Goal: Find specific page/section: Find specific page/section

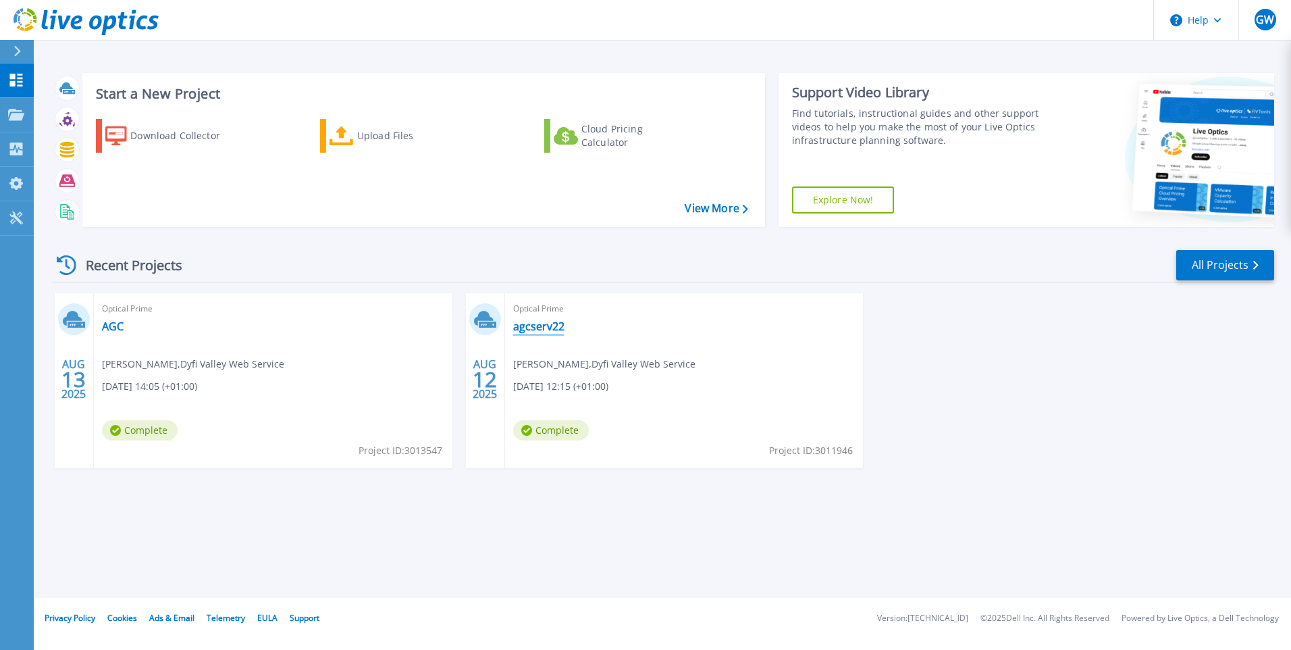
click at [540, 323] on link "agcserv22" at bounding box center [538, 326] width 51 height 14
click at [115, 322] on link "AGC" at bounding box center [113, 326] width 22 height 14
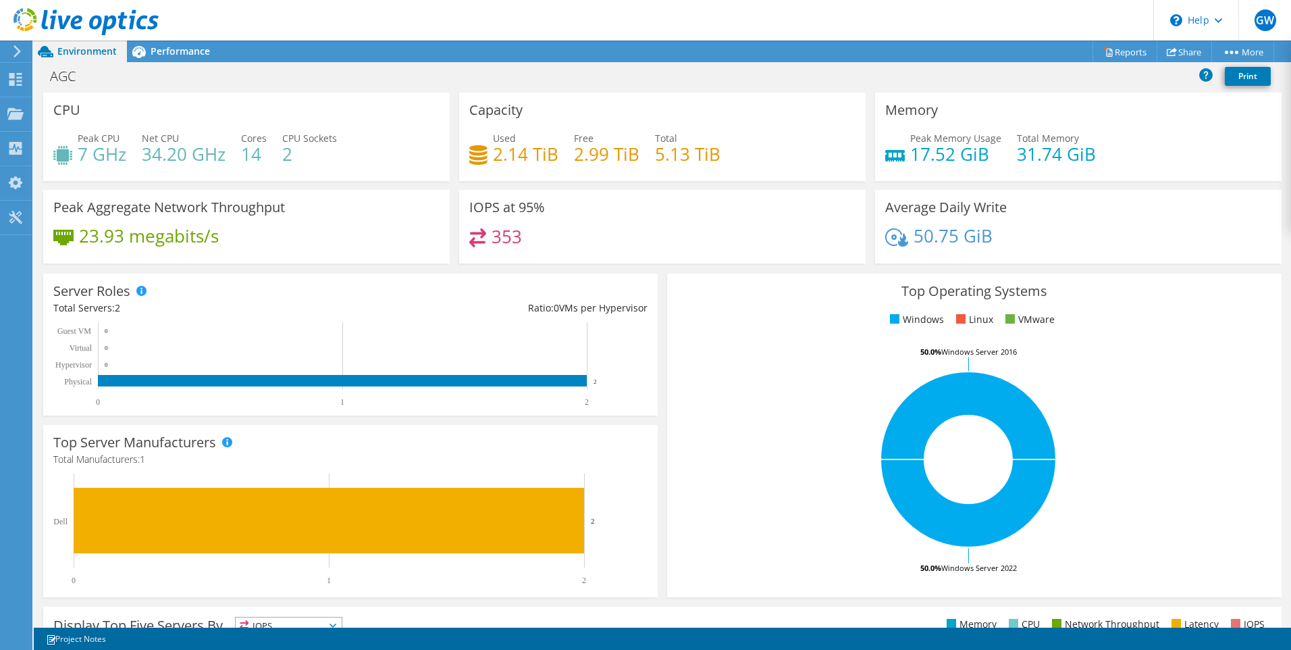
click at [74, 51] on span "Environment" at bounding box center [86, 51] width 59 height 13
click at [11, 78] on icon at bounding box center [15, 79] width 16 height 13
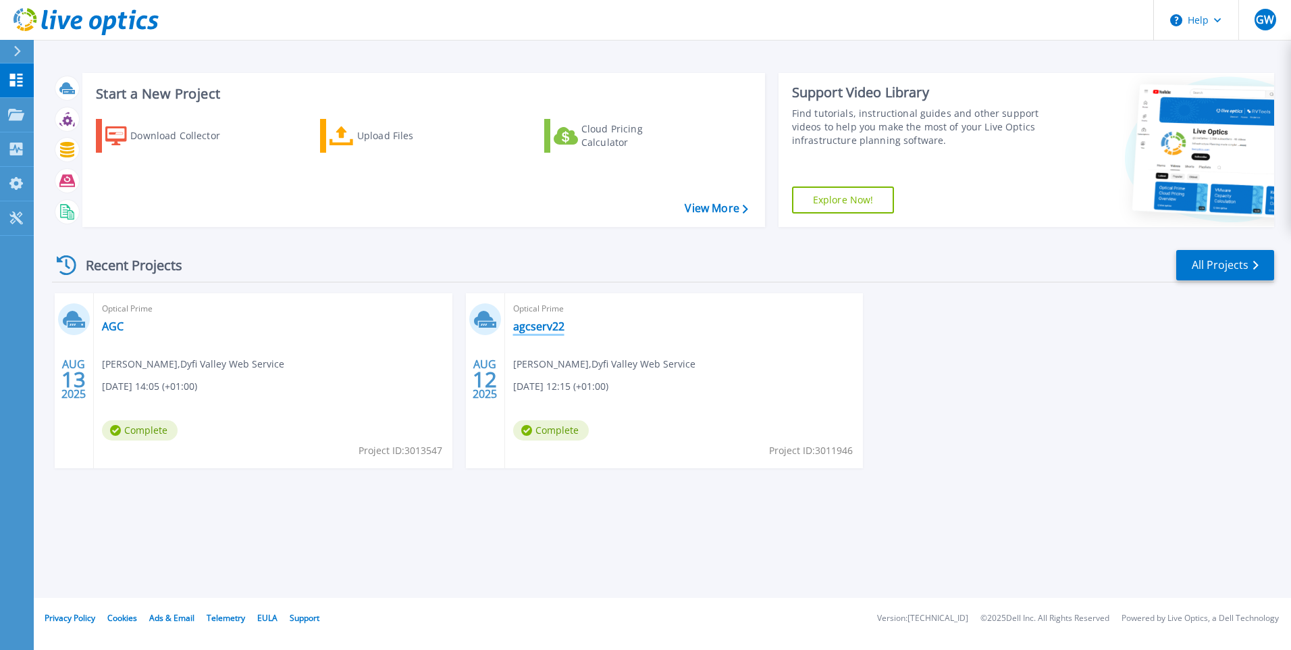
click at [529, 326] on link "agcserv22" at bounding box center [538, 326] width 51 height 14
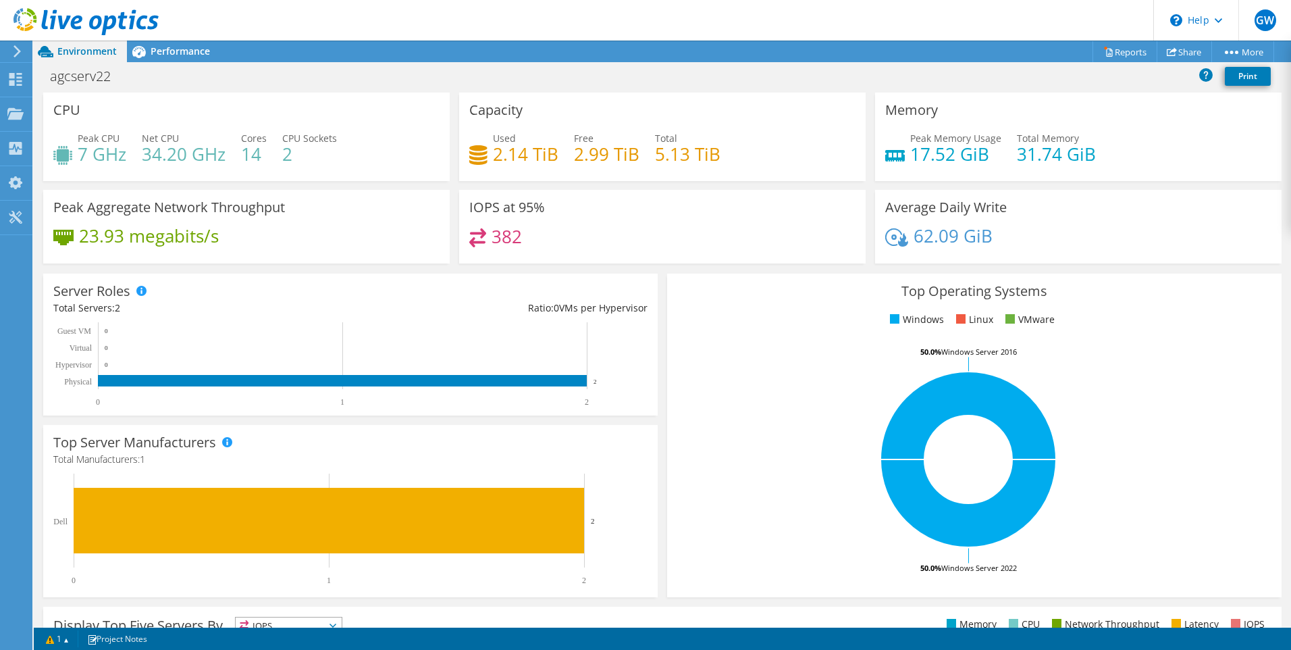
click at [91, 53] on span "Environment" at bounding box center [86, 51] width 59 height 13
